Goal: Check status: Check status

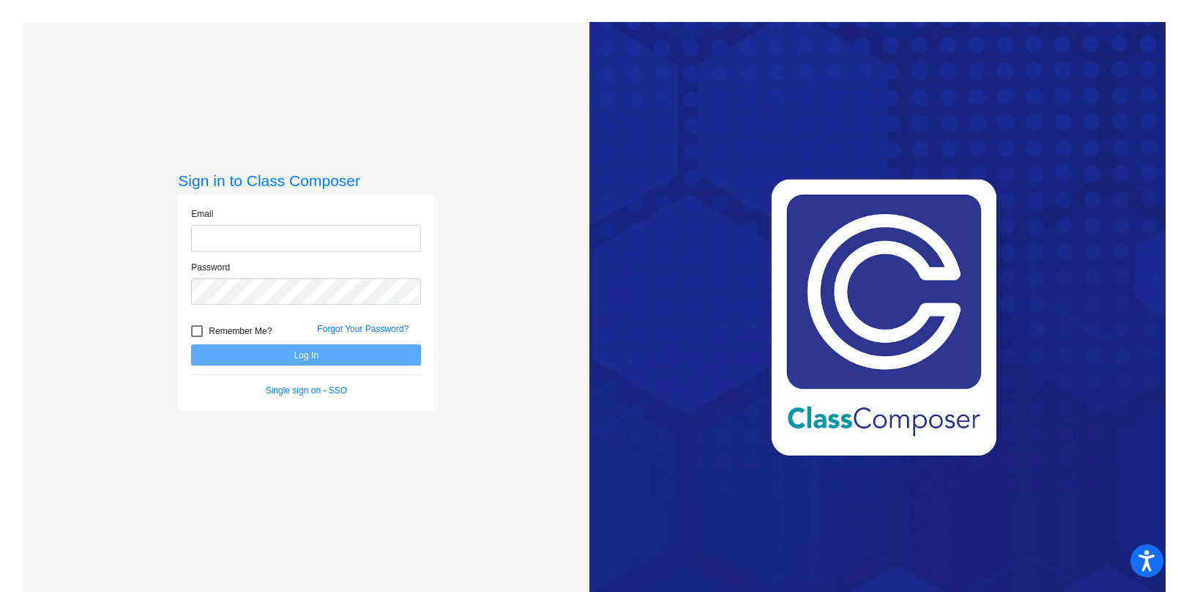
type input "[EMAIL_ADDRESS][DOMAIN_NAME]"
click at [288, 354] on button "Log In" at bounding box center [306, 354] width 230 height 21
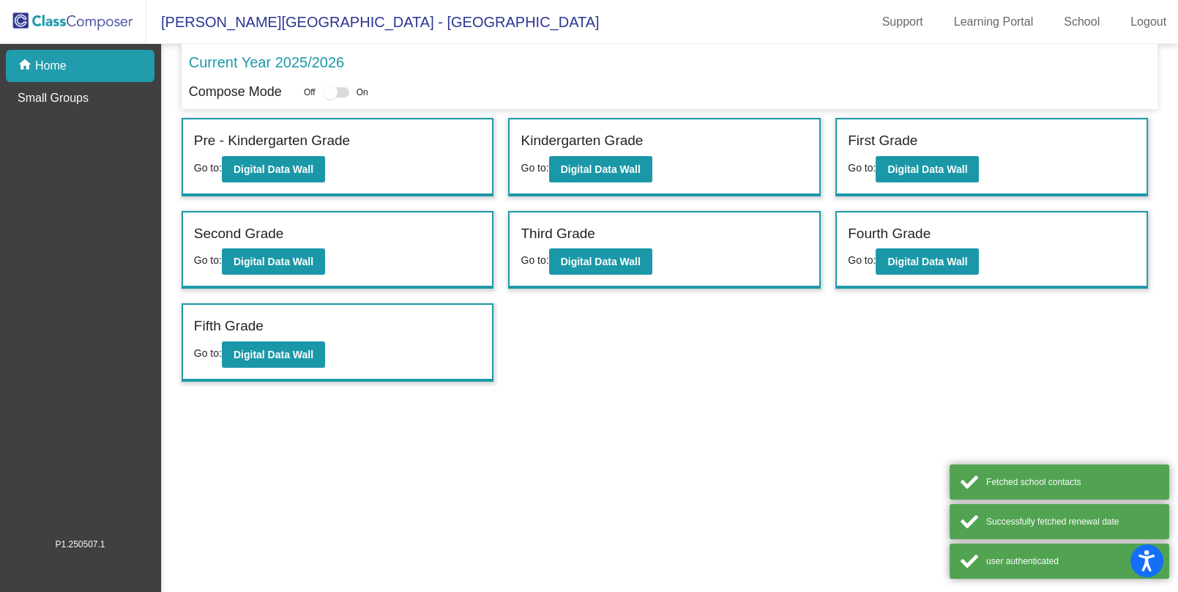
click at [936, 181] on div "First Grade Go to: Digital Data Wall" at bounding box center [992, 156] width 310 height 75
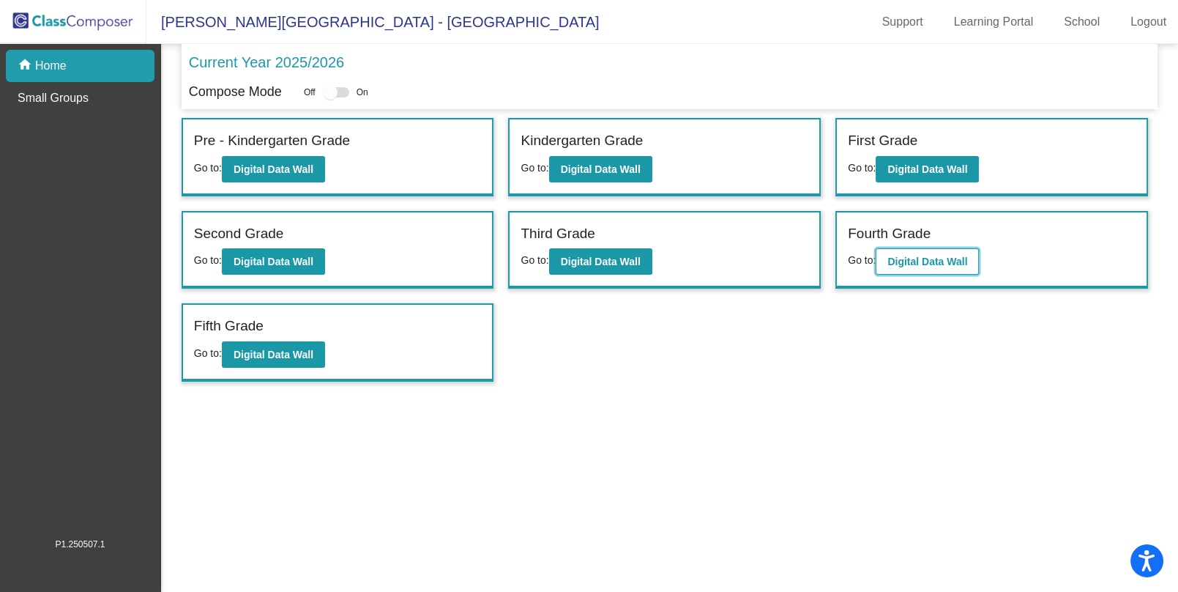
click at [942, 264] on b "Digital Data Wall" at bounding box center [927, 262] width 80 height 12
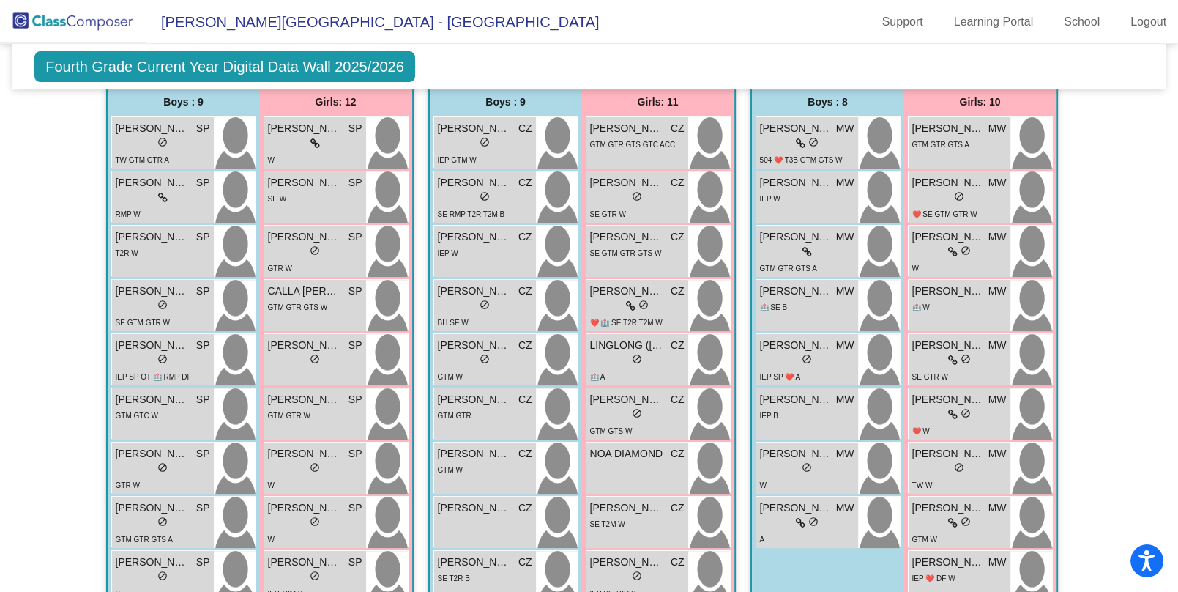
scroll to position [1191, 0]
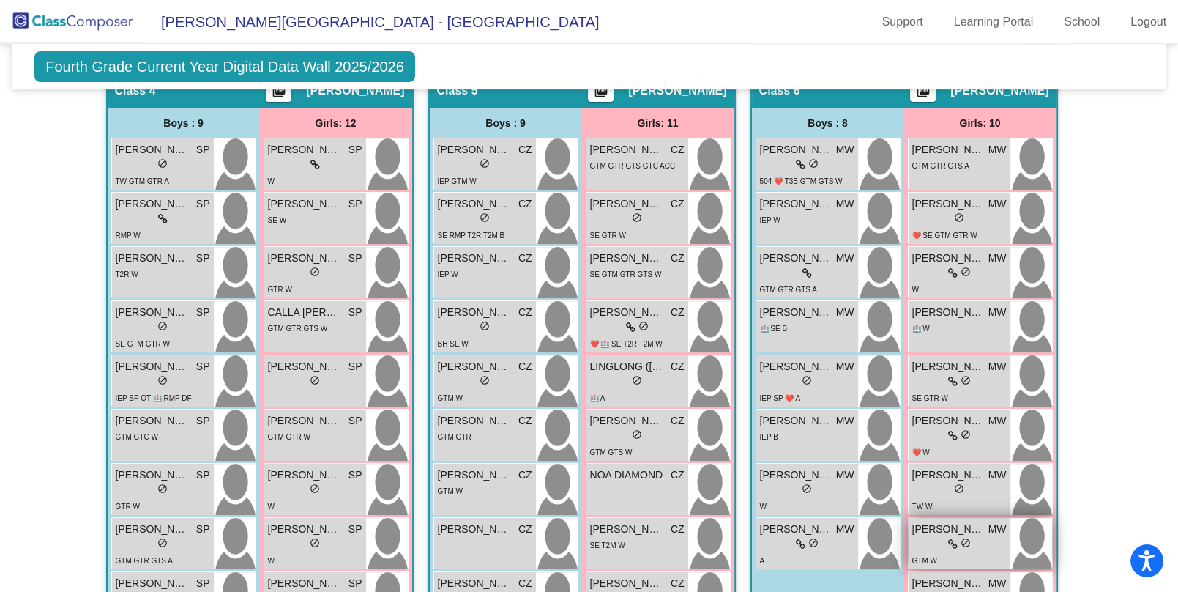
click at [940, 552] on div "GTM W" at bounding box center [959, 559] width 94 height 15
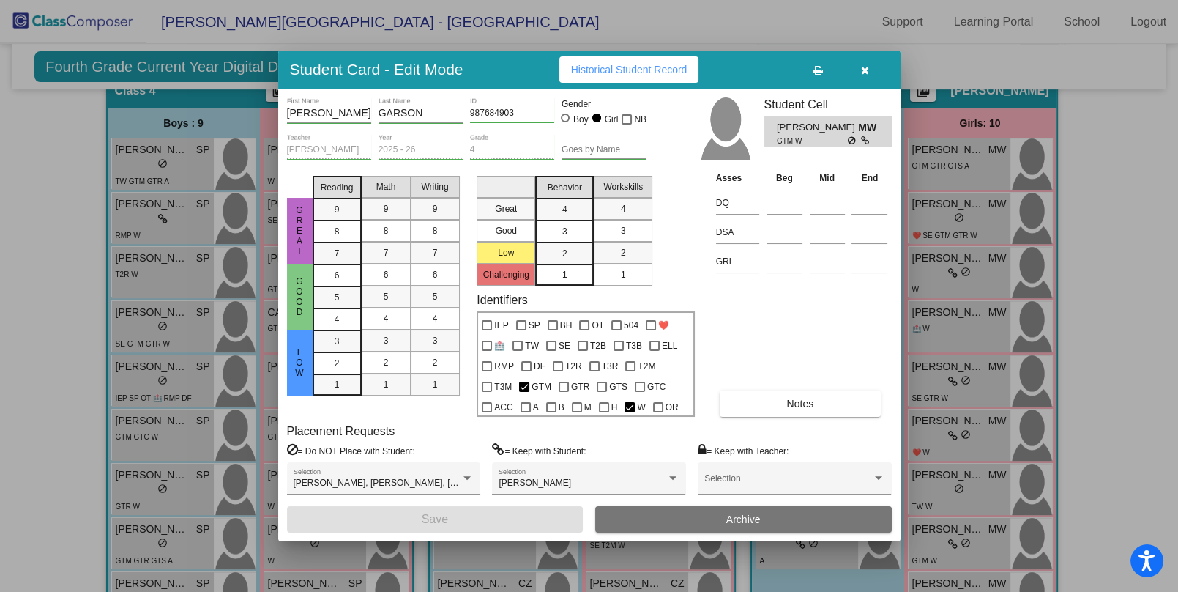
click at [863, 69] on icon "button" at bounding box center [865, 70] width 8 height 10
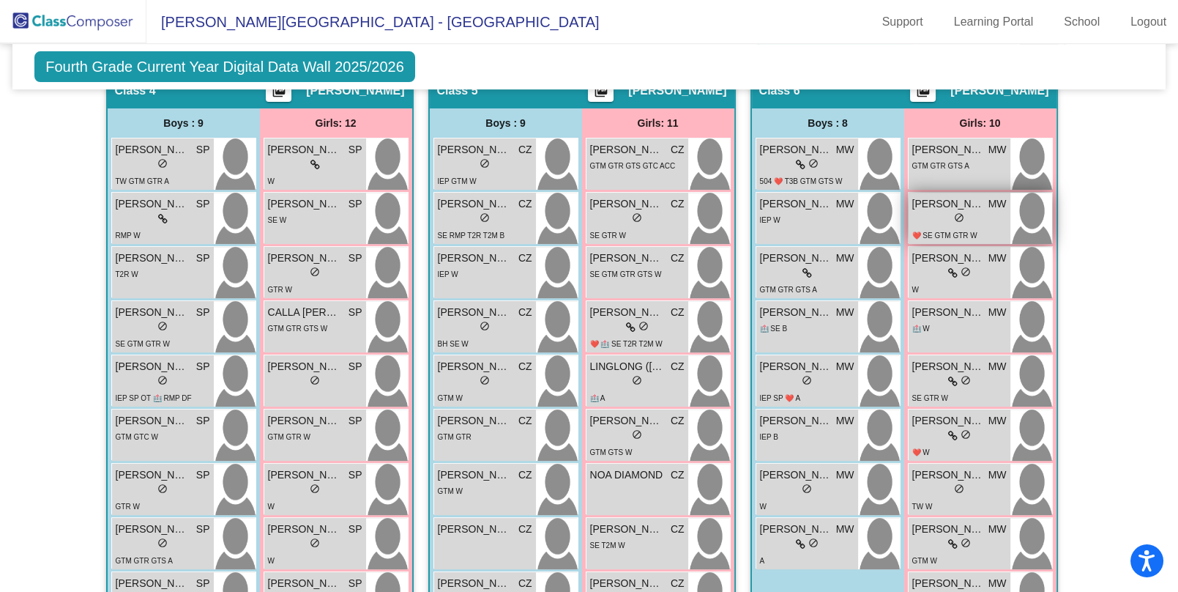
click at [989, 227] on div "❤️ SE GTM GTR W" at bounding box center [959, 234] width 94 height 15
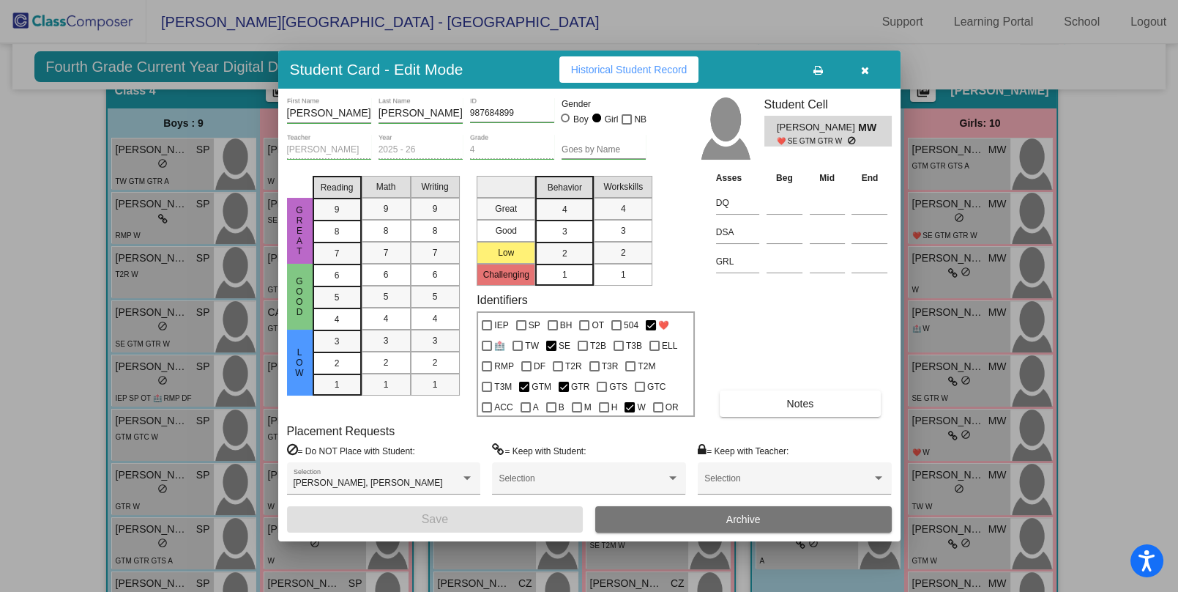
click at [853, 80] on button "button" at bounding box center [865, 69] width 47 height 26
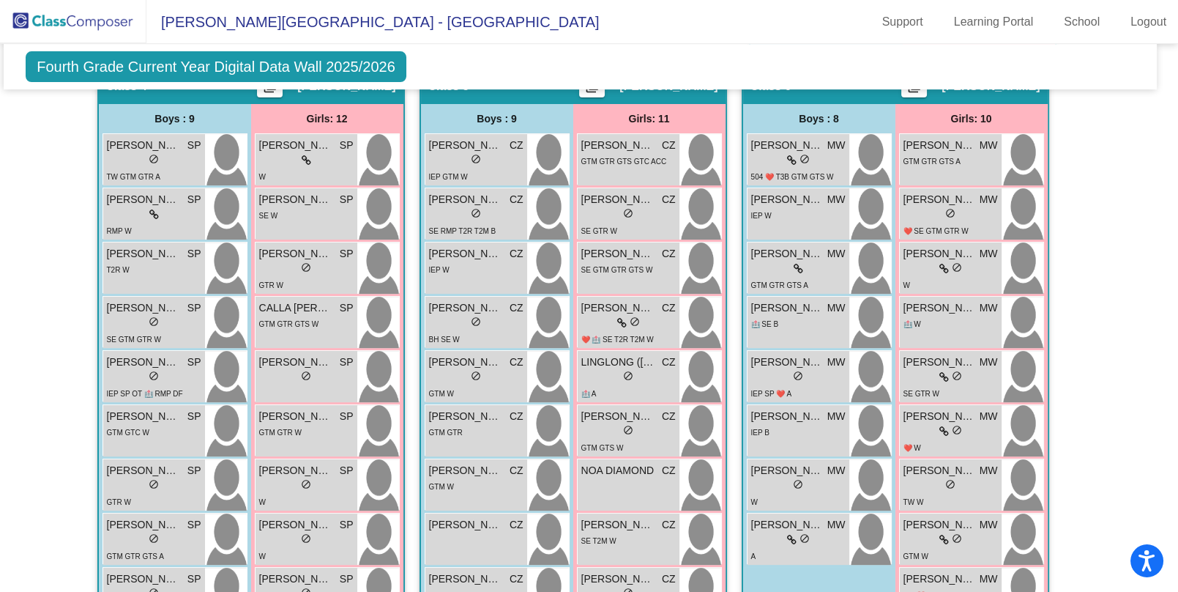
scroll to position [1097, 9]
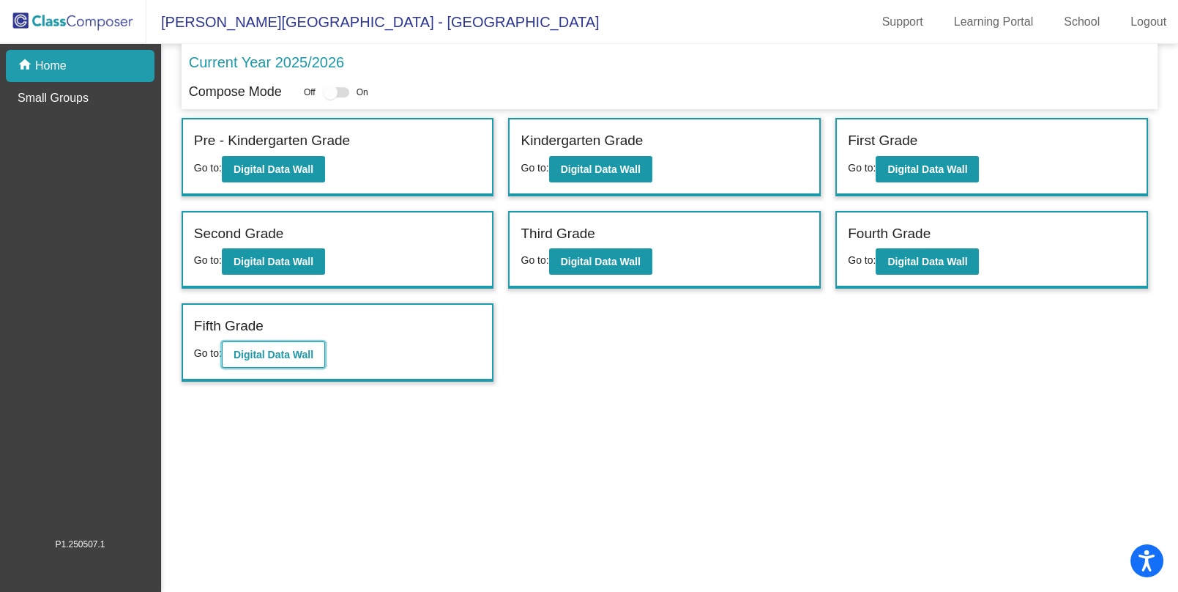
click at [305, 342] on button "Digital Data Wall" at bounding box center [273, 354] width 103 height 26
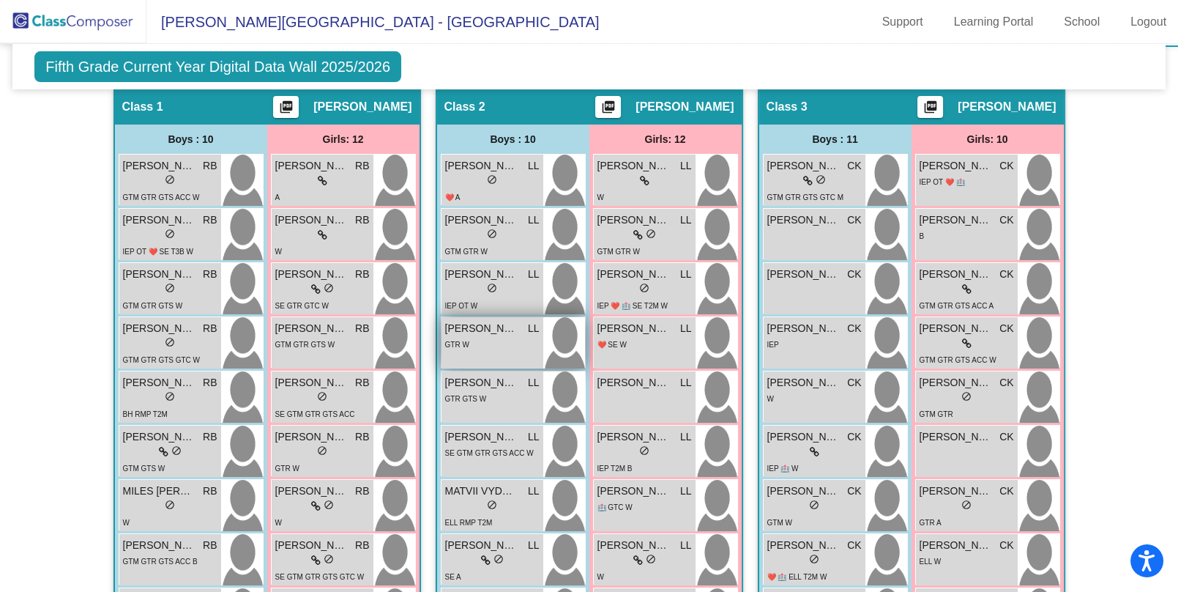
scroll to position [441, 0]
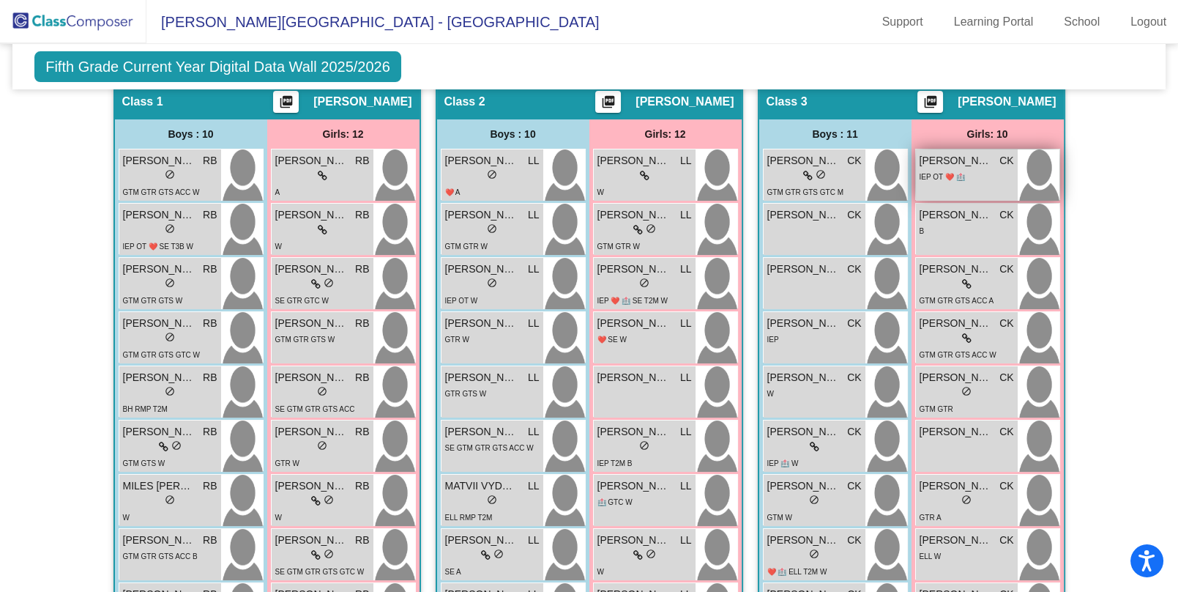
click at [953, 149] on div "[PERSON_NAME] CK lock do_not_disturb_alt IEP OT ❤️ 🏥" at bounding box center [967, 174] width 102 height 51
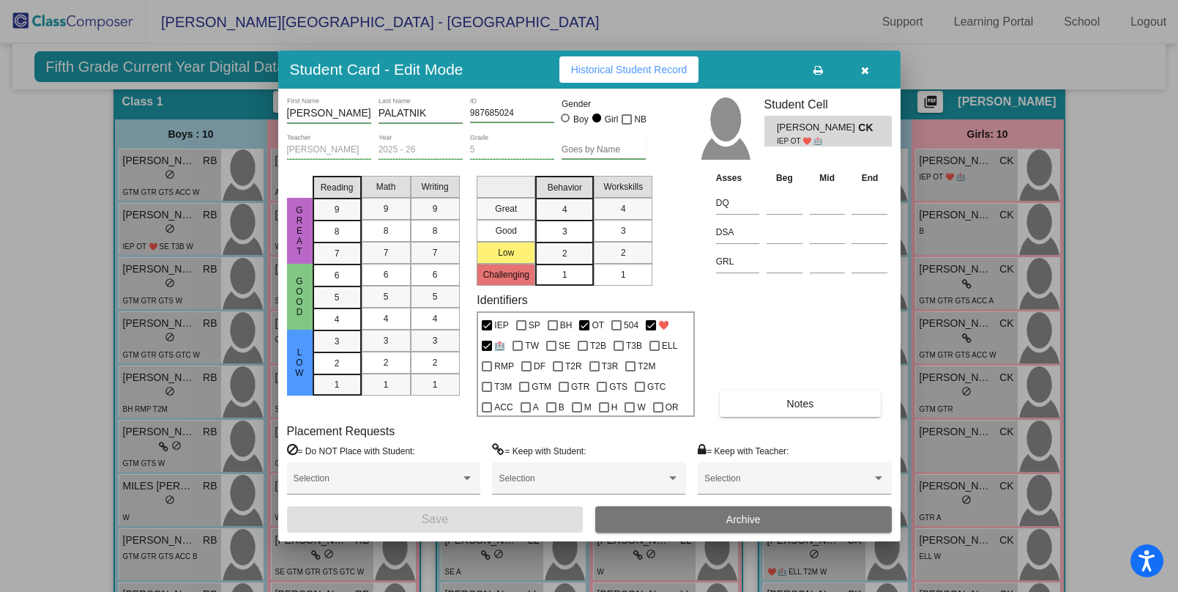
click at [863, 62] on button "button" at bounding box center [865, 69] width 47 height 26
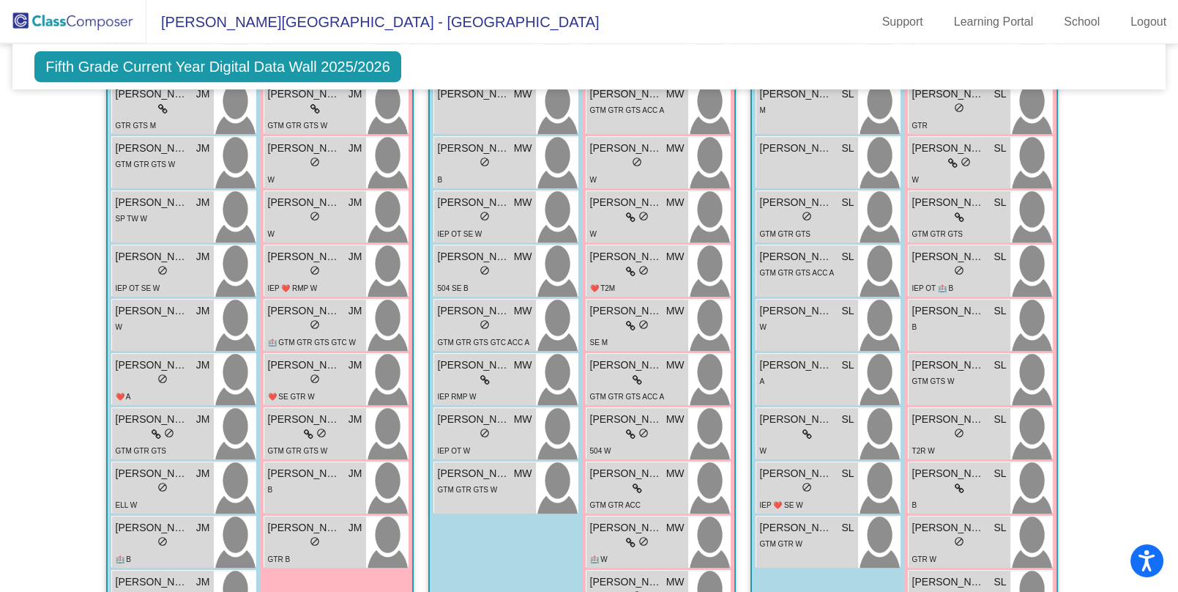
scroll to position [1296, 0]
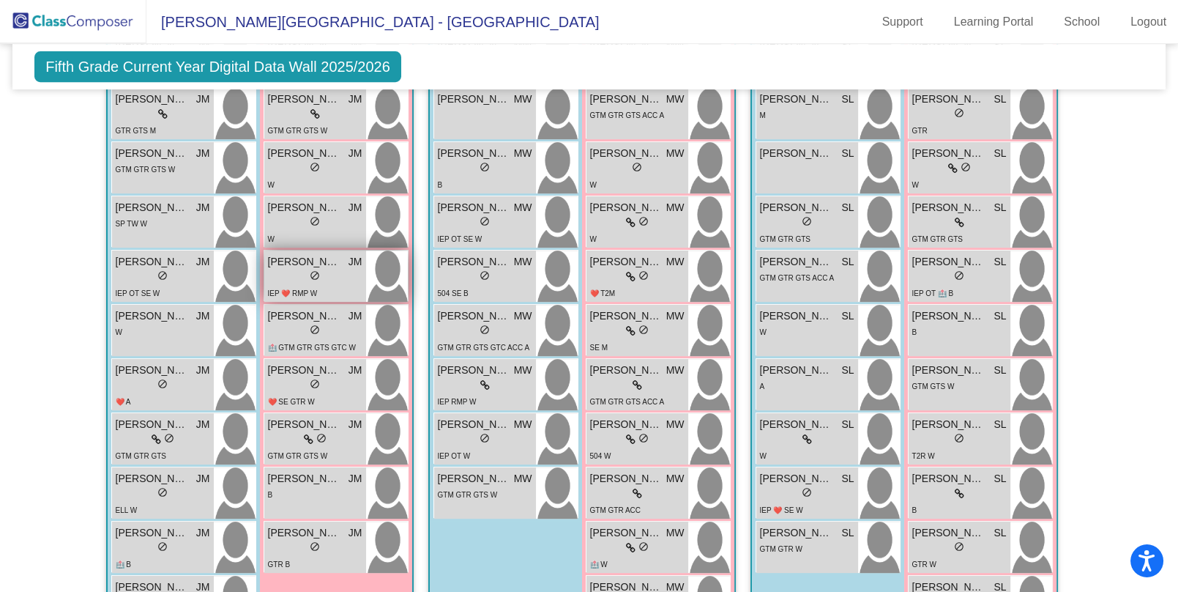
click at [314, 290] on div "IEP ❤️ RMP W" at bounding box center [315, 292] width 94 height 15
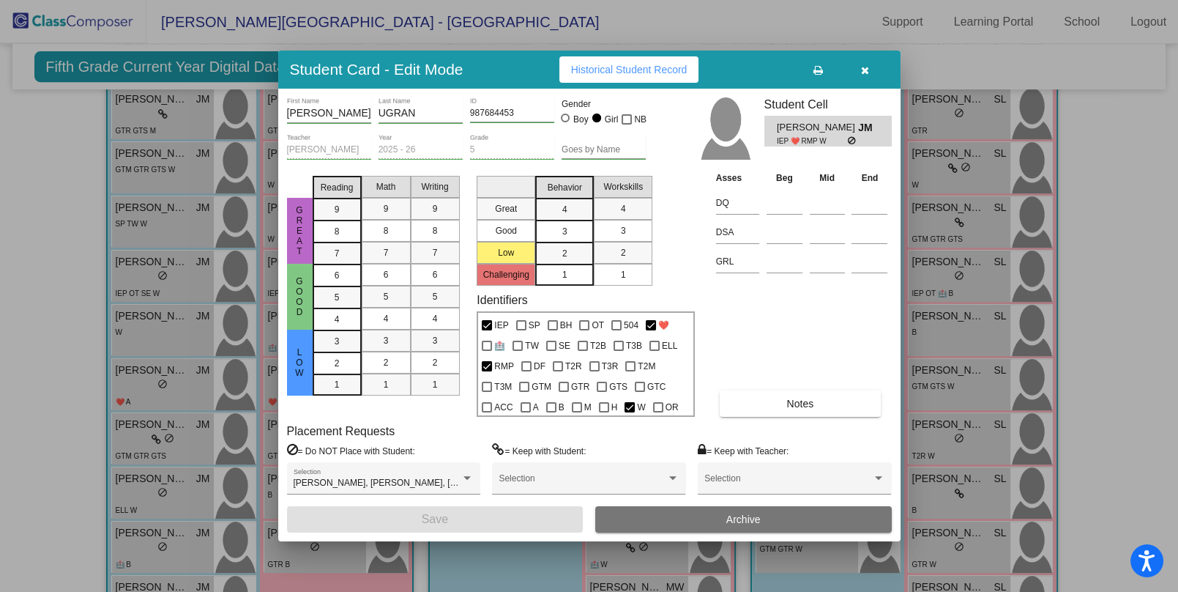
click at [868, 68] on icon "button" at bounding box center [865, 70] width 8 height 10
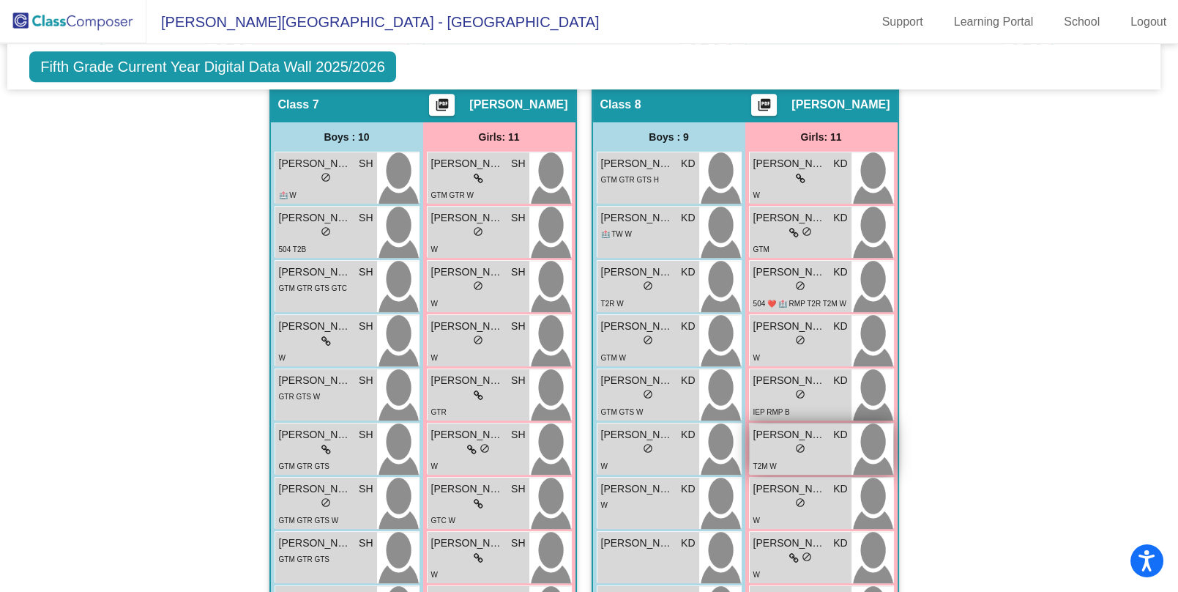
scroll to position [1861, 5]
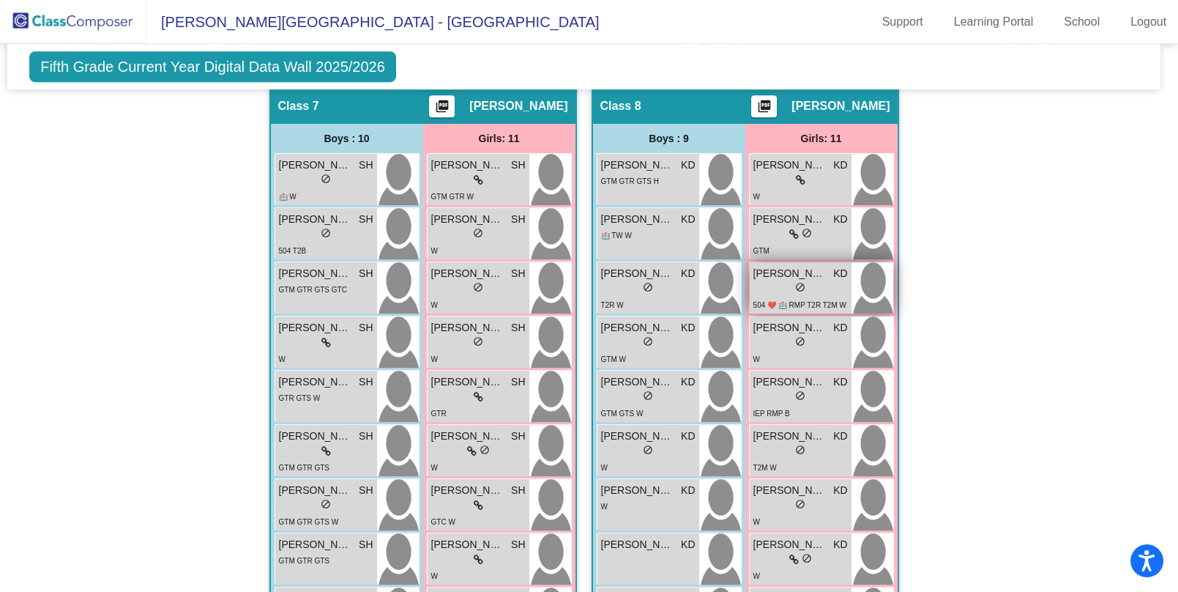
click at [795, 282] on span "do_not_disturb_alt" at bounding box center [800, 287] width 10 height 10
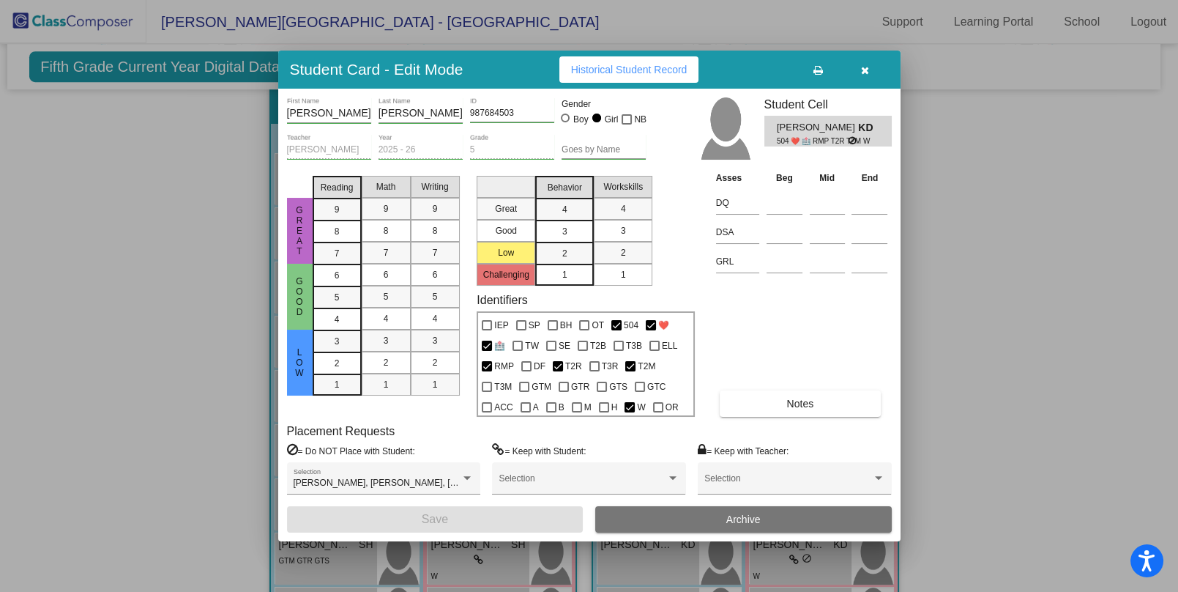
click at [865, 59] on button "button" at bounding box center [865, 69] width 47 height 26
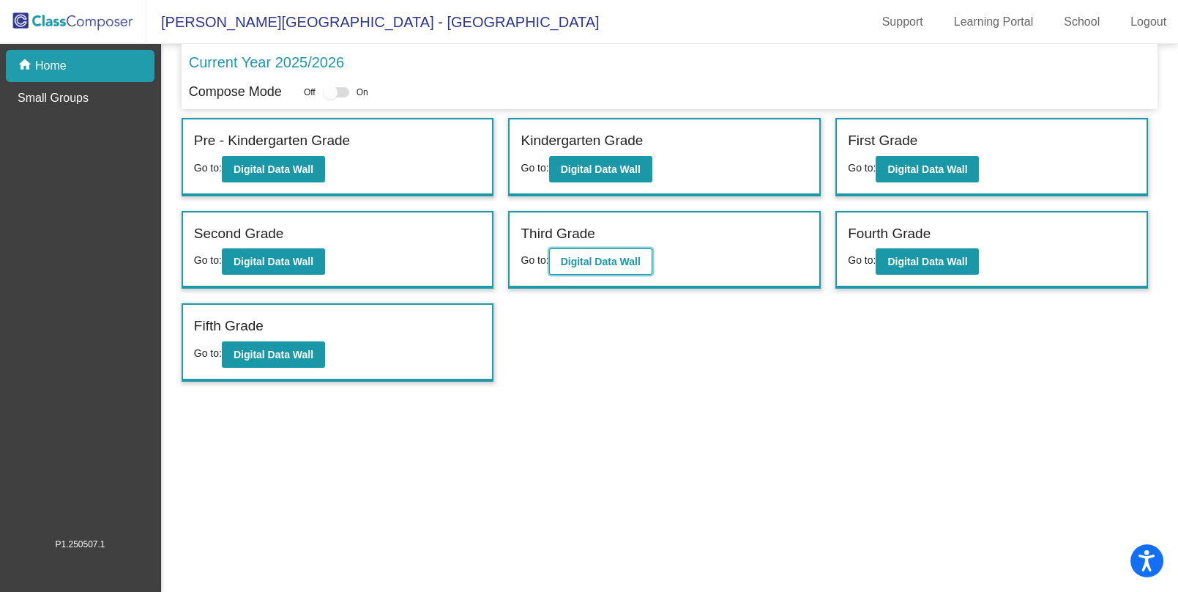
click at [607, 266] on button "Digital Data Wall" at bounding box center [600, 261] width 103 height 26
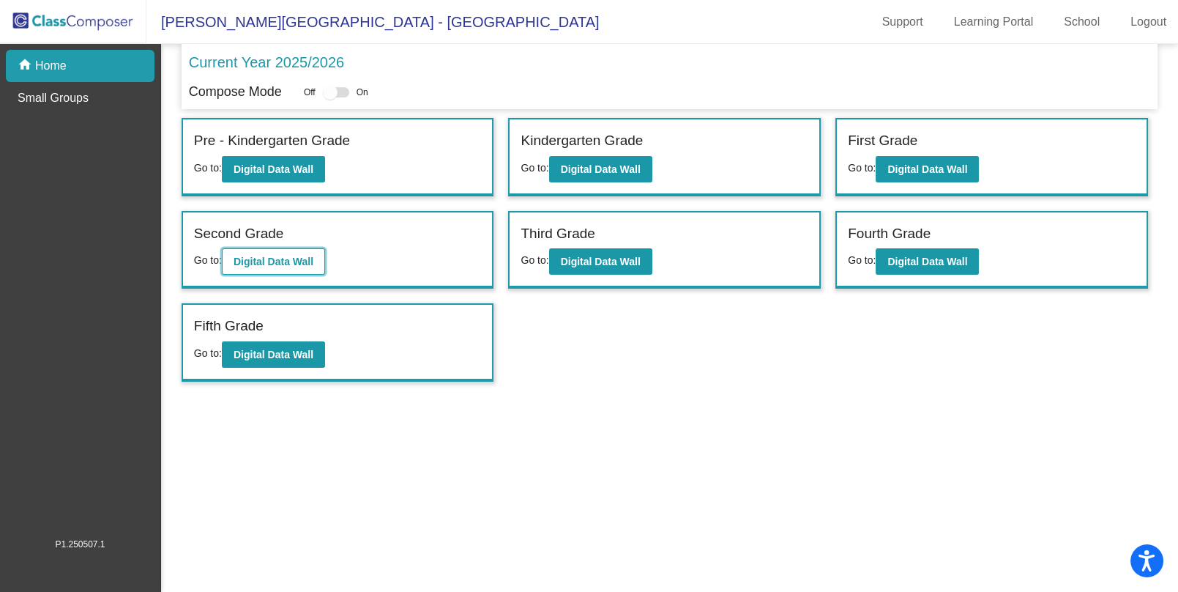
click at [283, 263] on b "Digital Data Wall" at bounding box center [274, 262] width 80 height 12
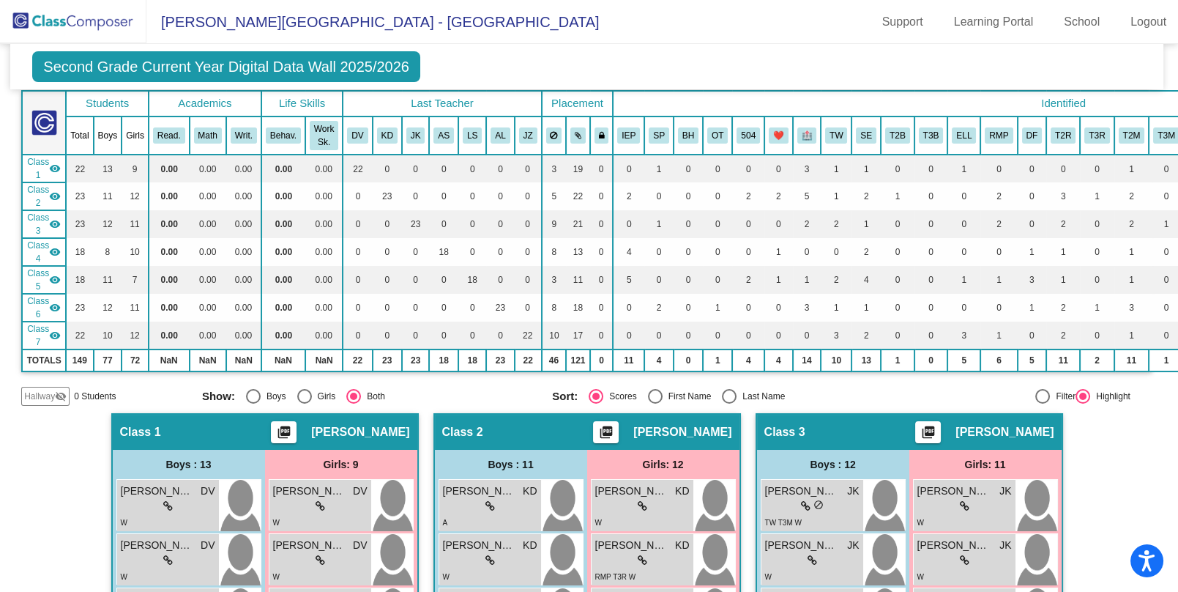
scroll to position [81, 2]
